Goal: Navigation & Orientation: Find specific page/section

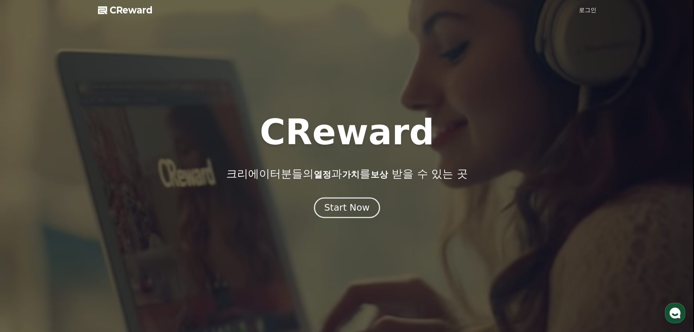
click at [353, 208] on div "Start Now" at bounding box center [346, 207] width 45 height 12
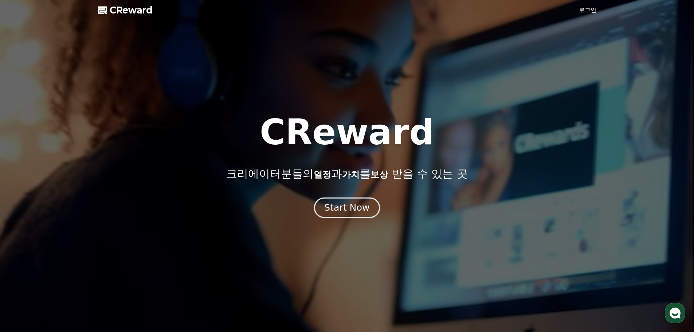
click at [353, 208] on div "Start Now" at bounding box center [346, 207] width 45 height 12
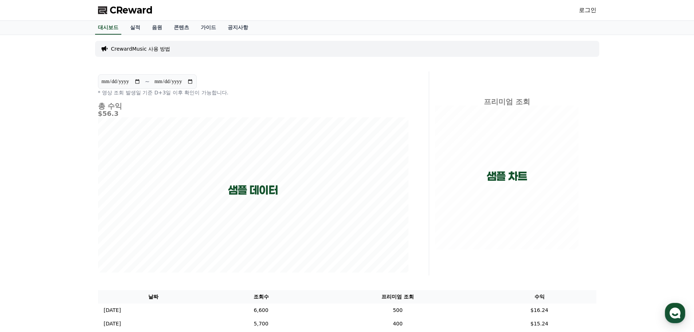
click at [590, 9] on link "로그인" at bounding box center [587, 10] width 17 height 9
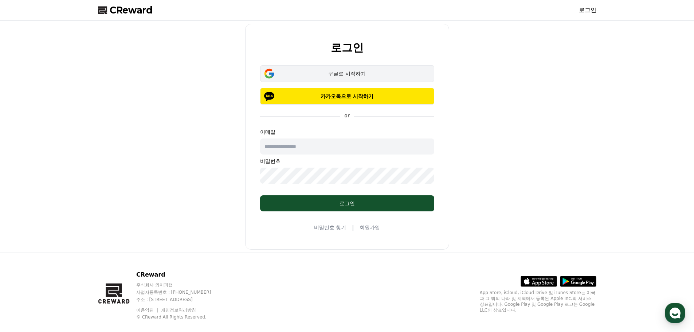
click at [367, 76] on div "구글로 시작하기" at bounding box center [347, 73] width 153 height 7
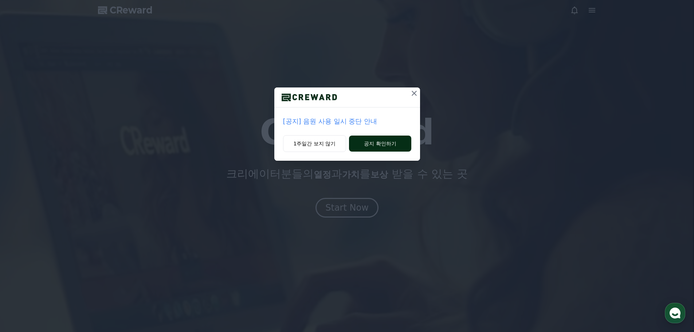
click at [370, 143] on button "공지 확인하기" at bounding box center [380, 143] width 62 height 16
